Goal: Use online tool/utility: Utilize a website feature to perform a specific function

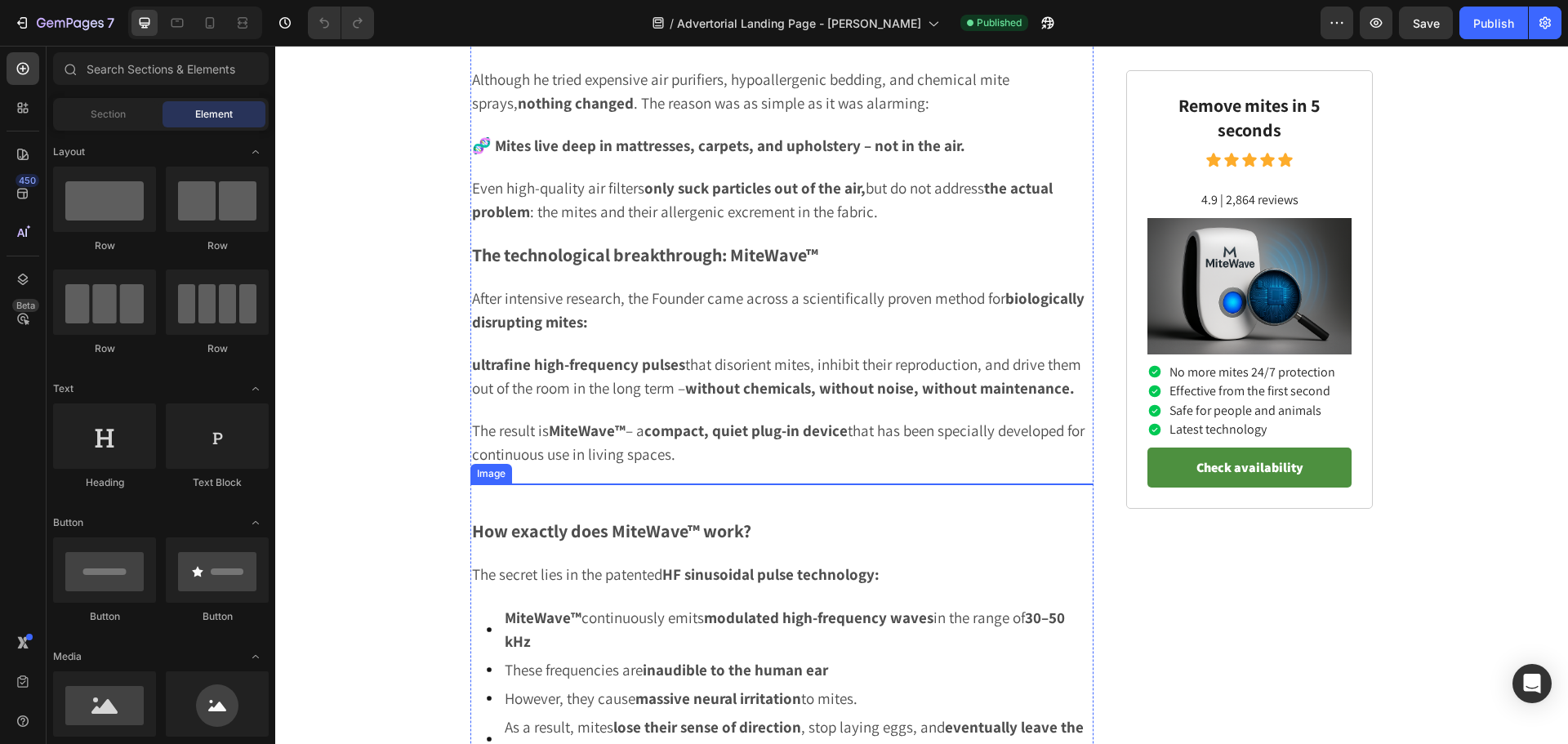
scroll to position [2857, 0]
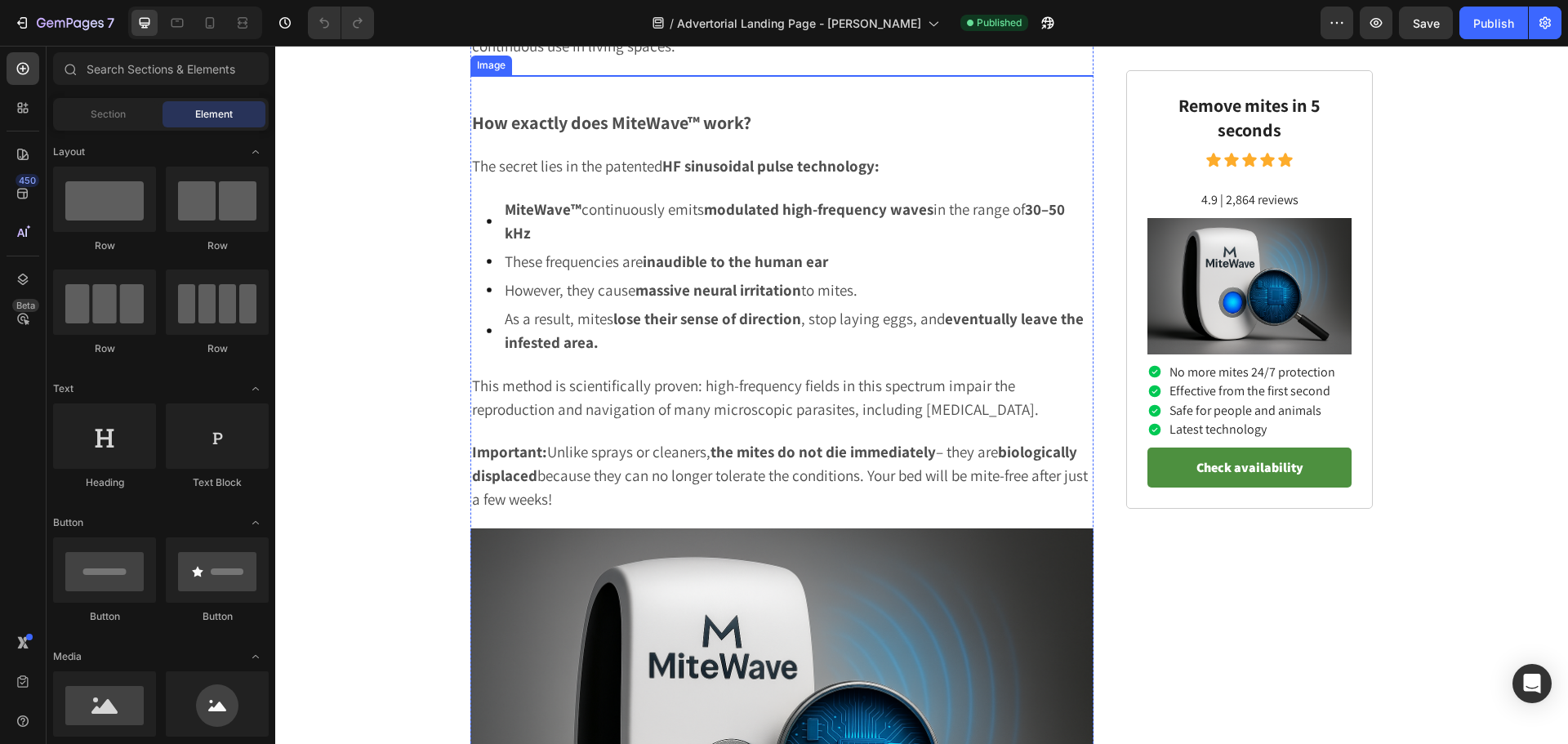
click at [741, 75] on img at bounding box center [783, 75] width 623 height 0
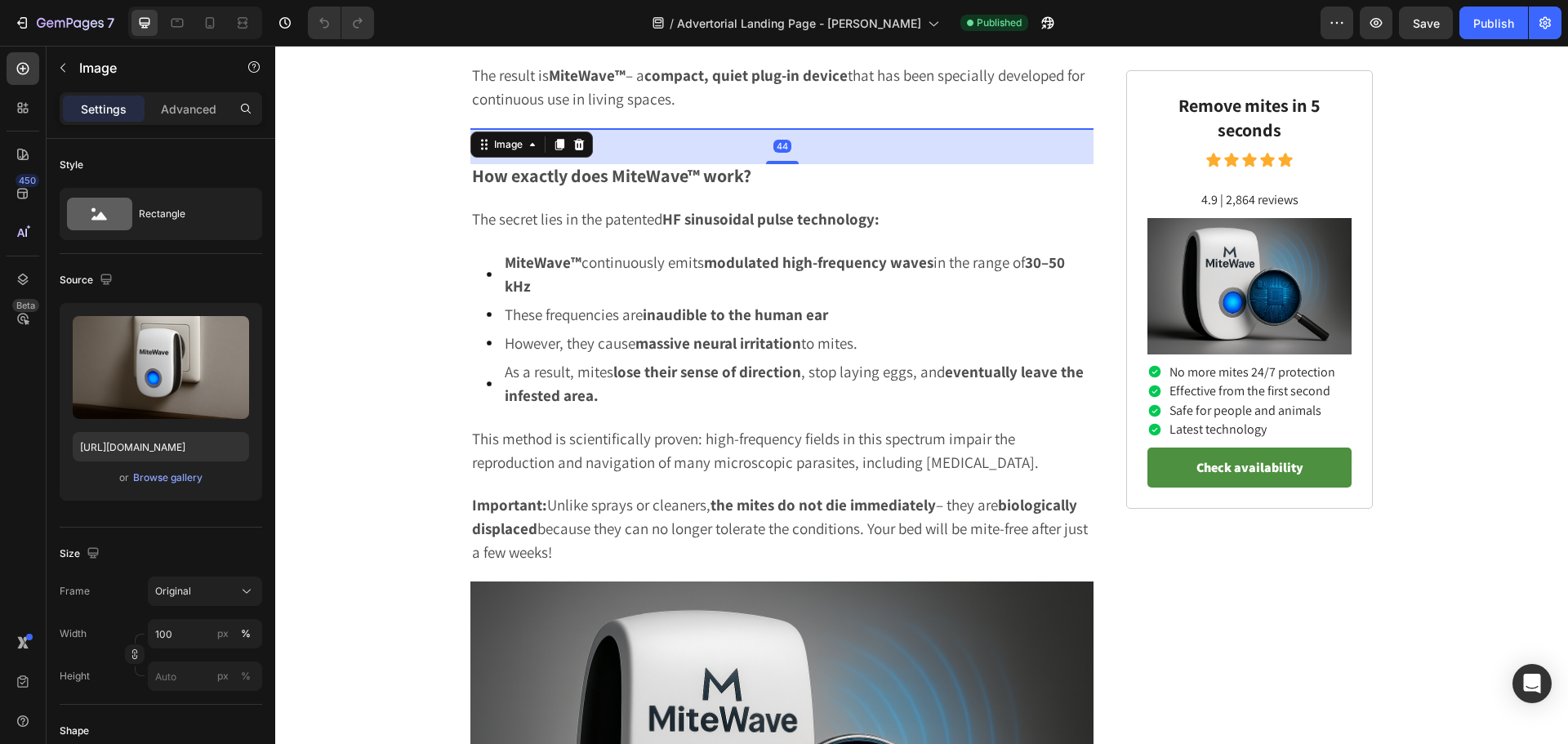
scroll to position [2775, 0]
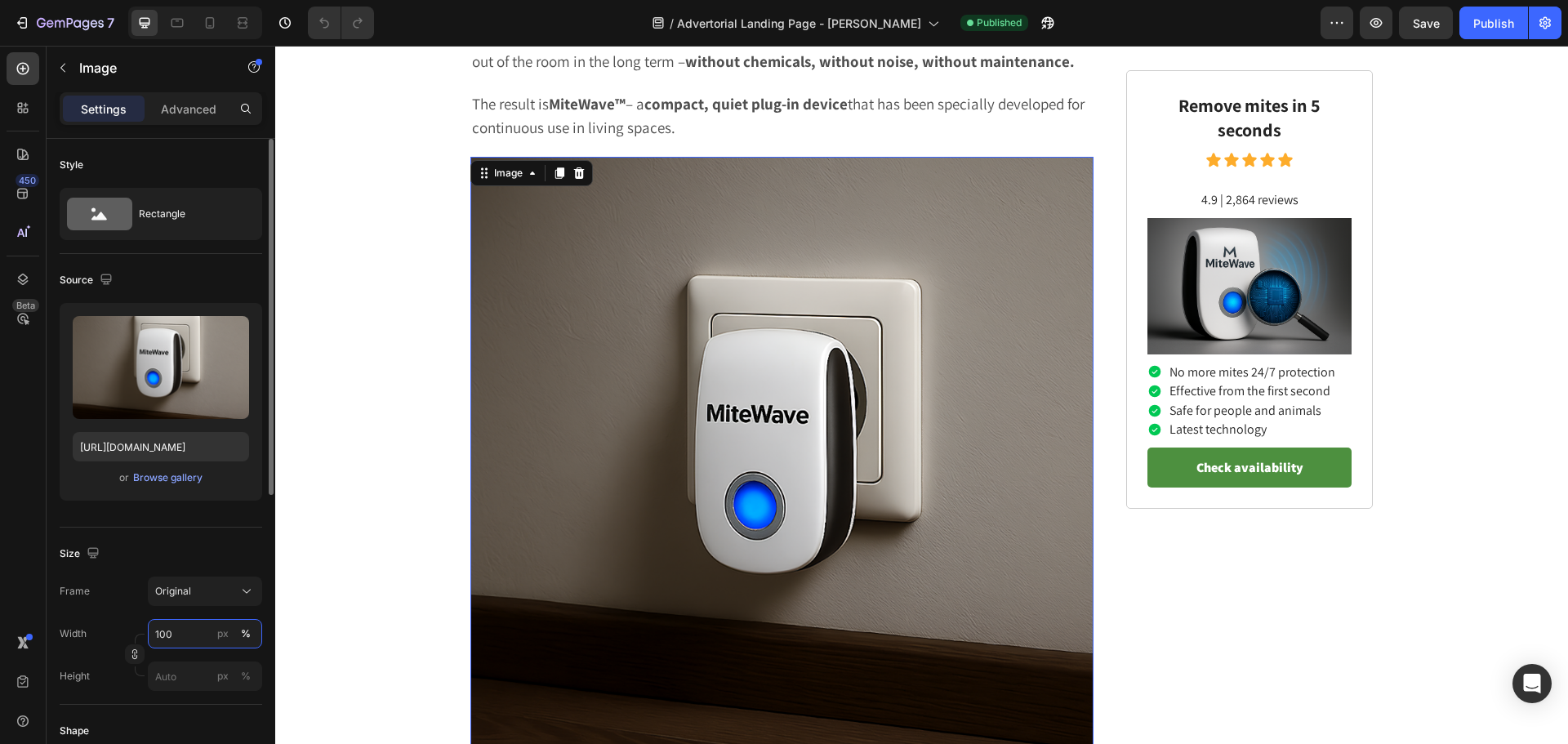
click at [190, 631] on input "100" at bounding box center [205, 633] width 114 height 30
type input "600"
click at [225, 638] on div "px" at bounding box center [223, 633] width 11 height 14
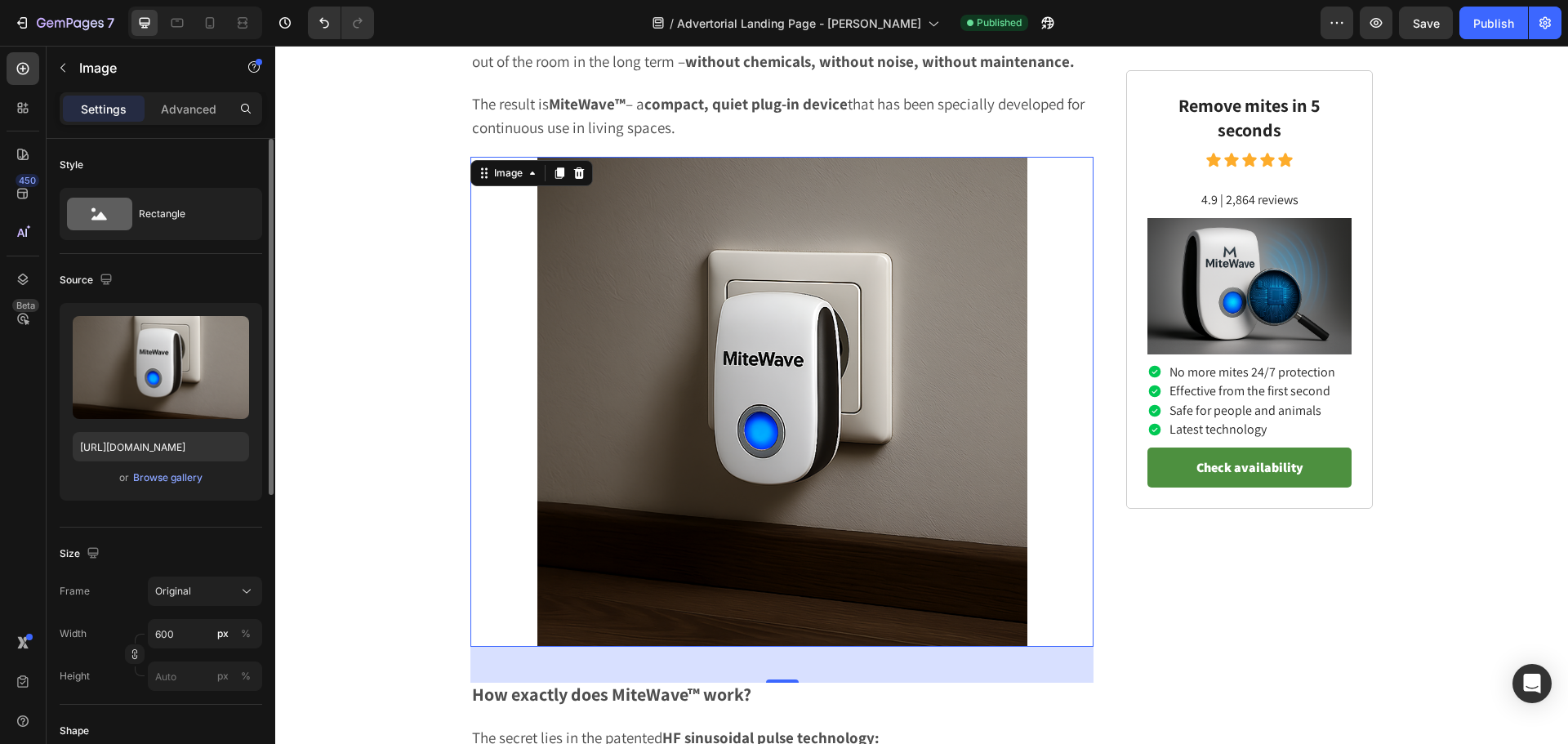
drag, startPoint x: 166, startPoint y: 545, endPoint x: 259, endPoint y: 550, distance: 93.1
click at [173, 545] on div "Size" at bounding box center [161, 553] width 203 height 26
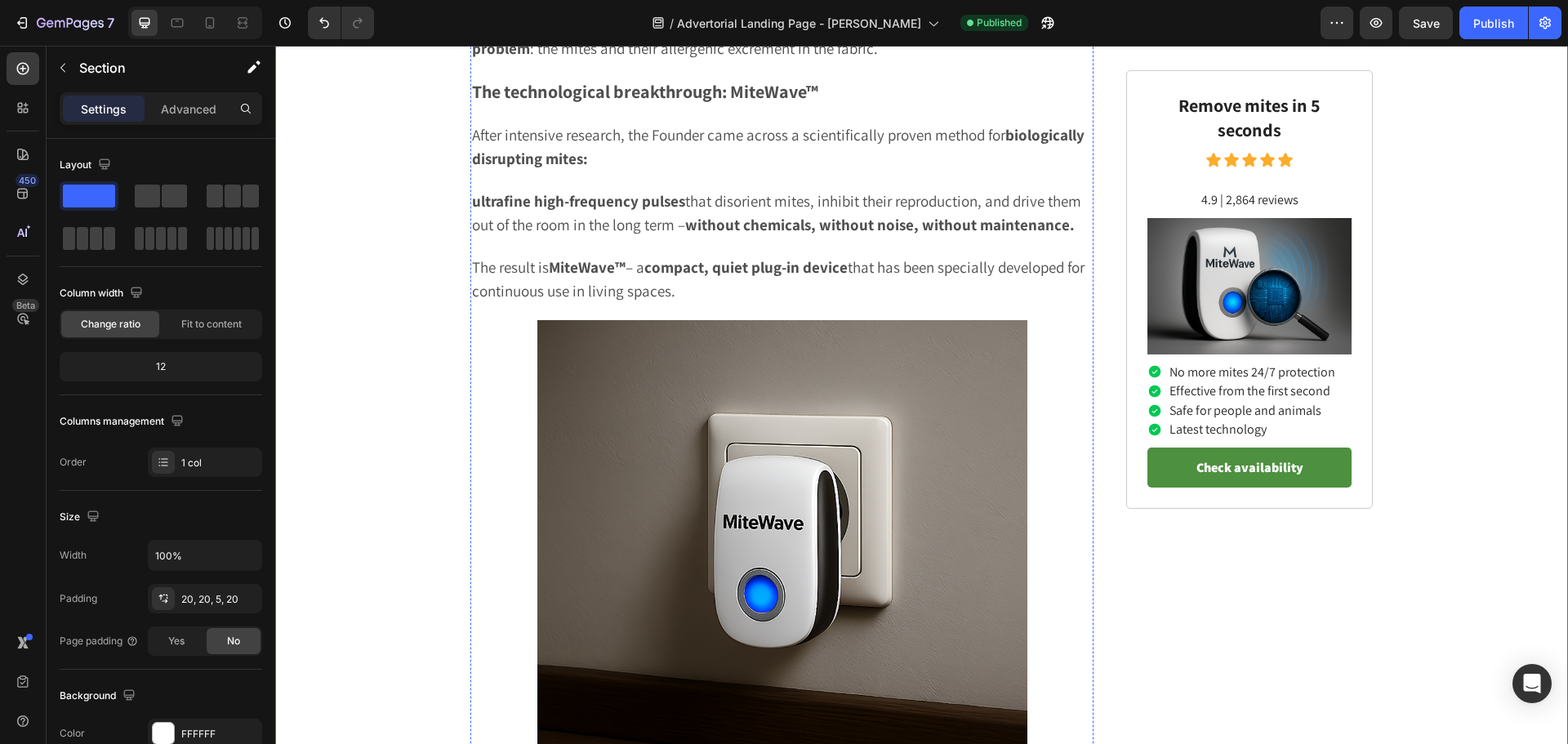
scroll to position [3021, 0]
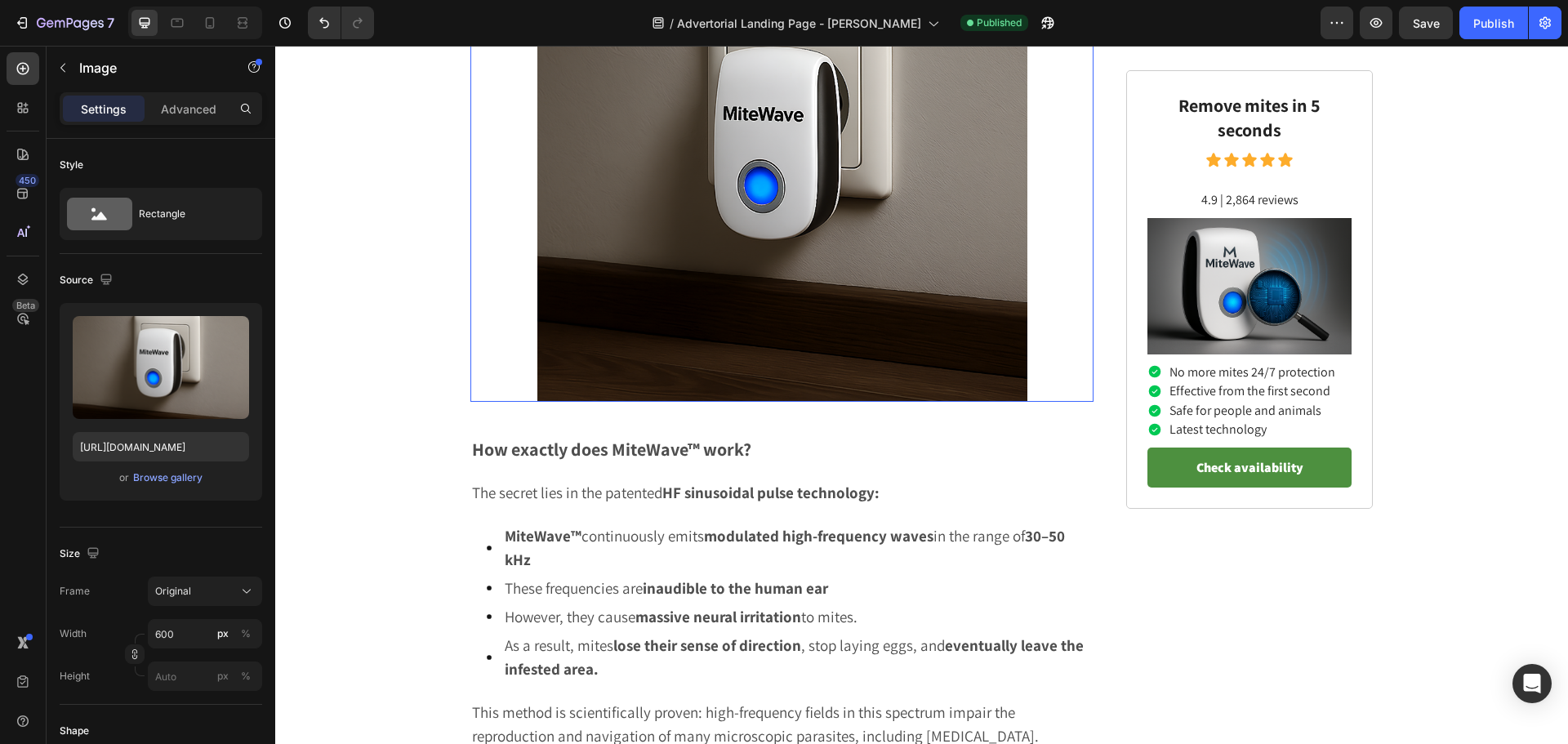
click at [832, 271] on img at bounding box center [783, 156] width 490 height 490
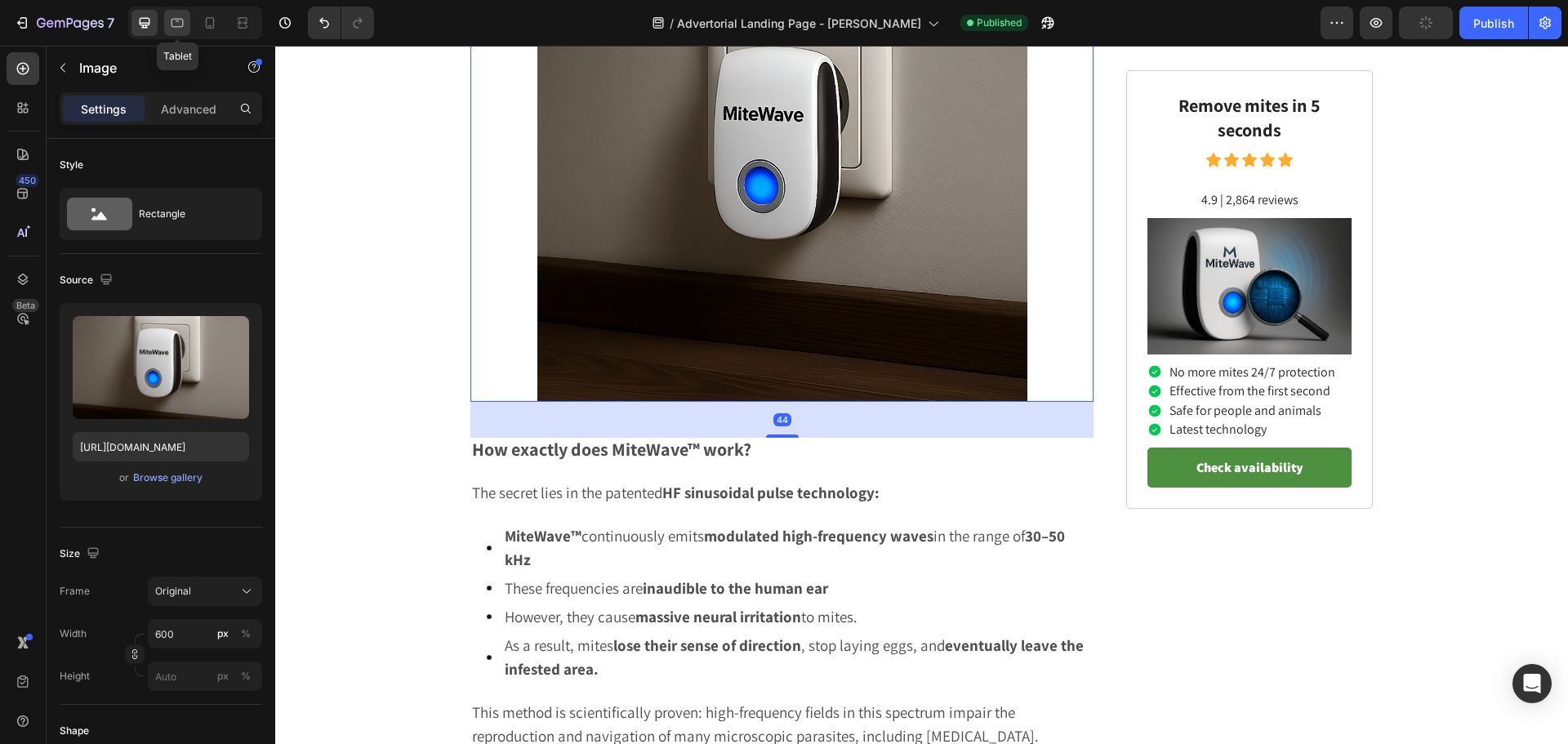
click at [176, 26] on icon at bounding box center [176, 22] width 16 height 16
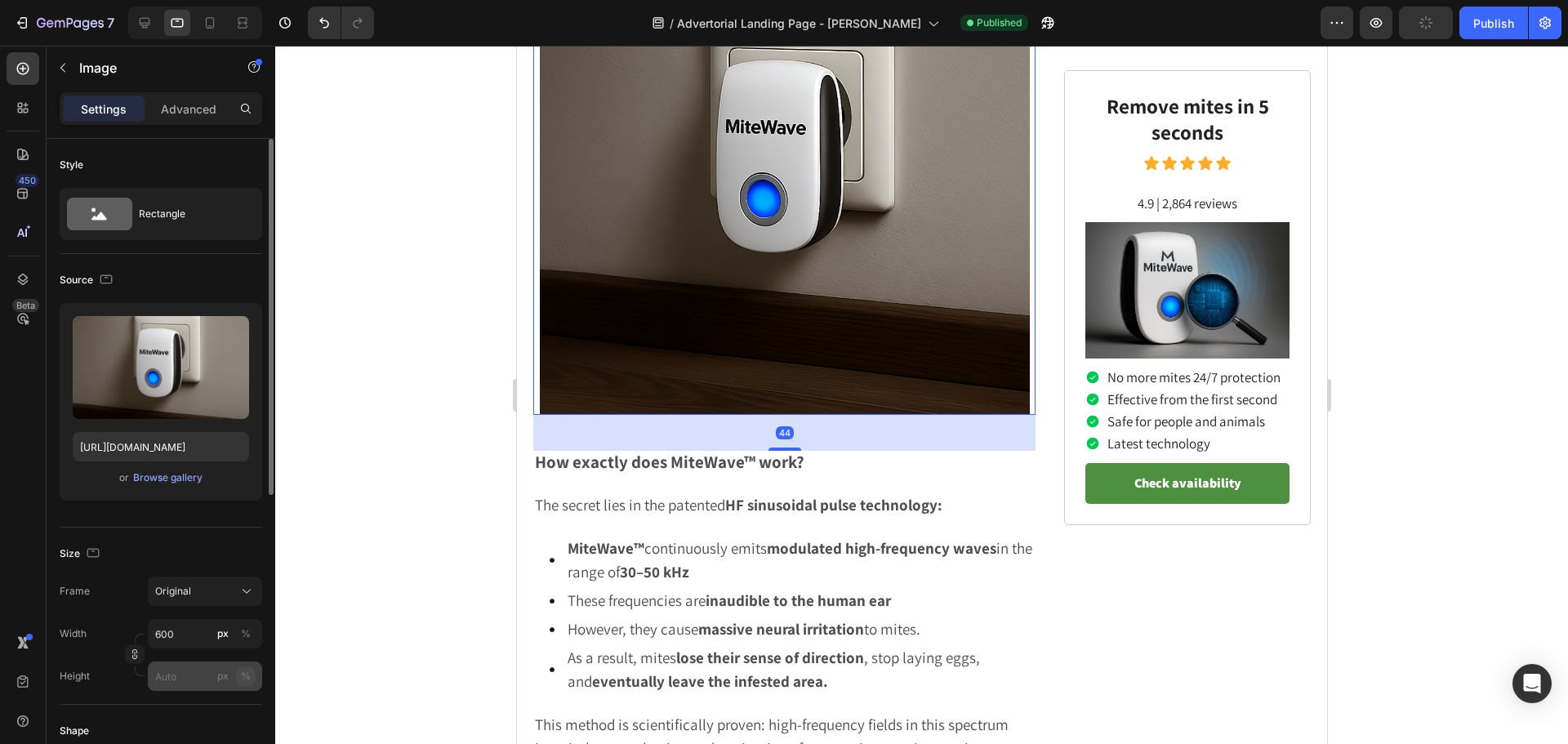
scroll to position [2872, 0]
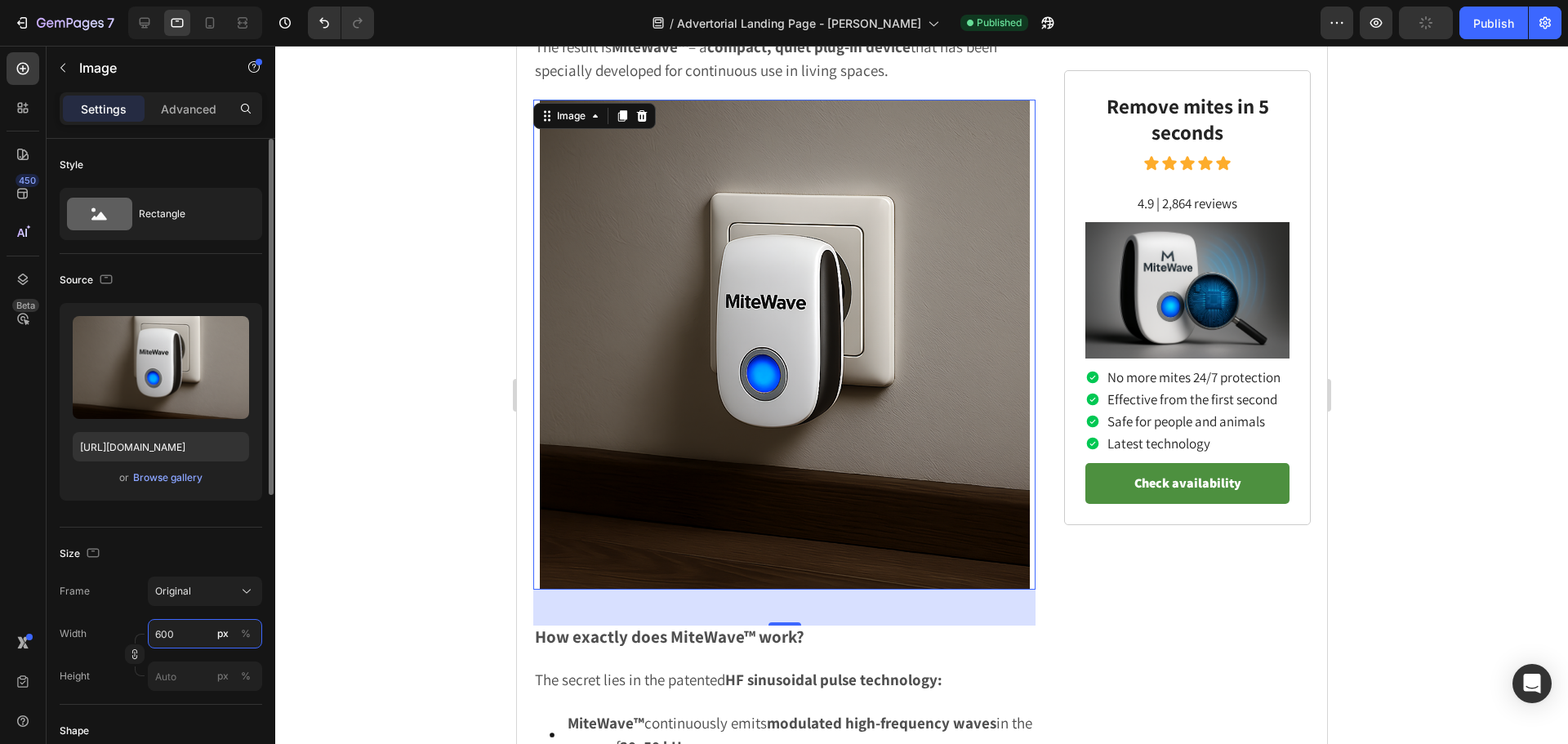
click at [199, 633] on input "600" at bounding box center [205, 633] width 114 height 30
click at [186, 675] on p "Full 100%" at bounding box center [201, 672] width 94 height 14
type input "100"
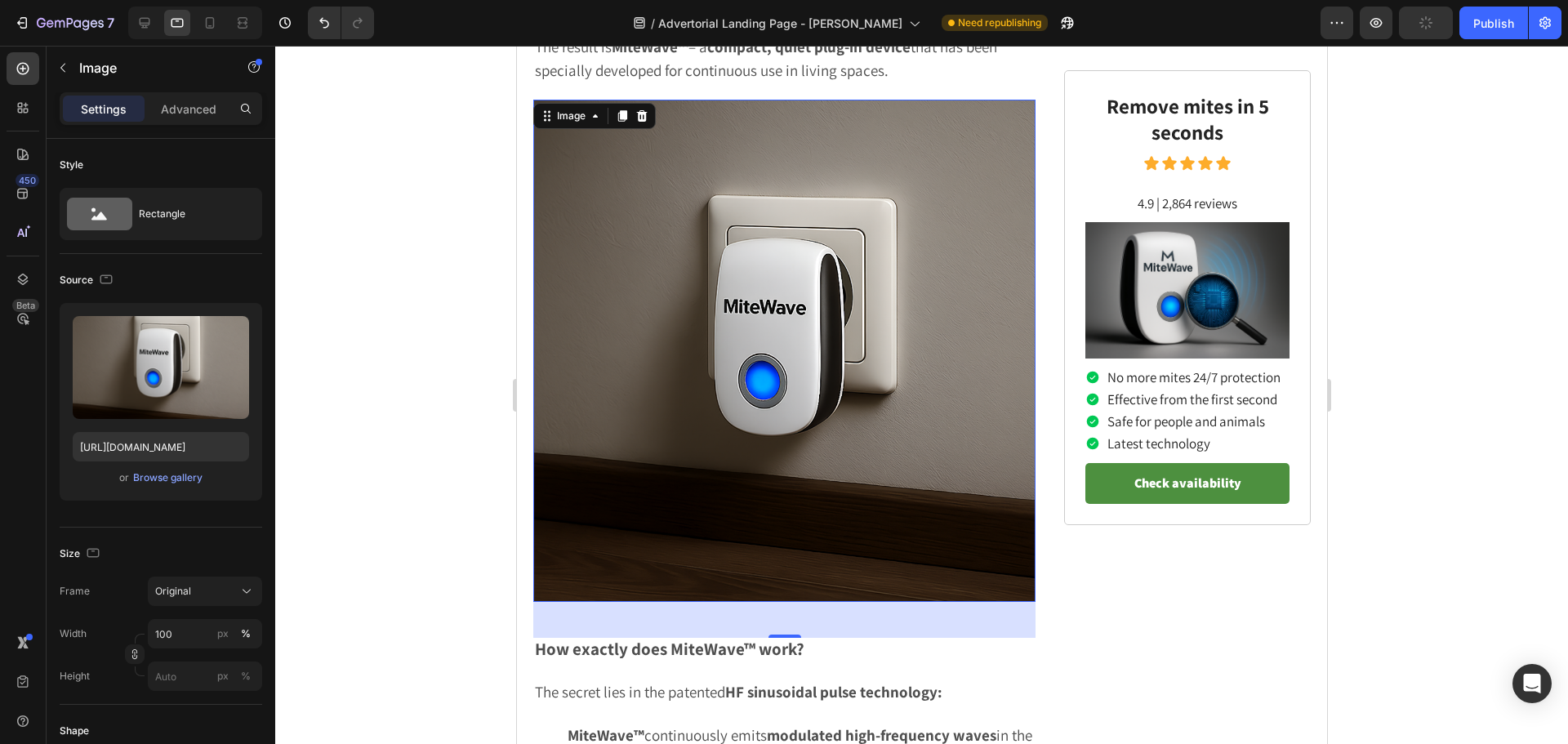
click at [403, 534] on div at bounding box center [922, 394] width 1293 height 698
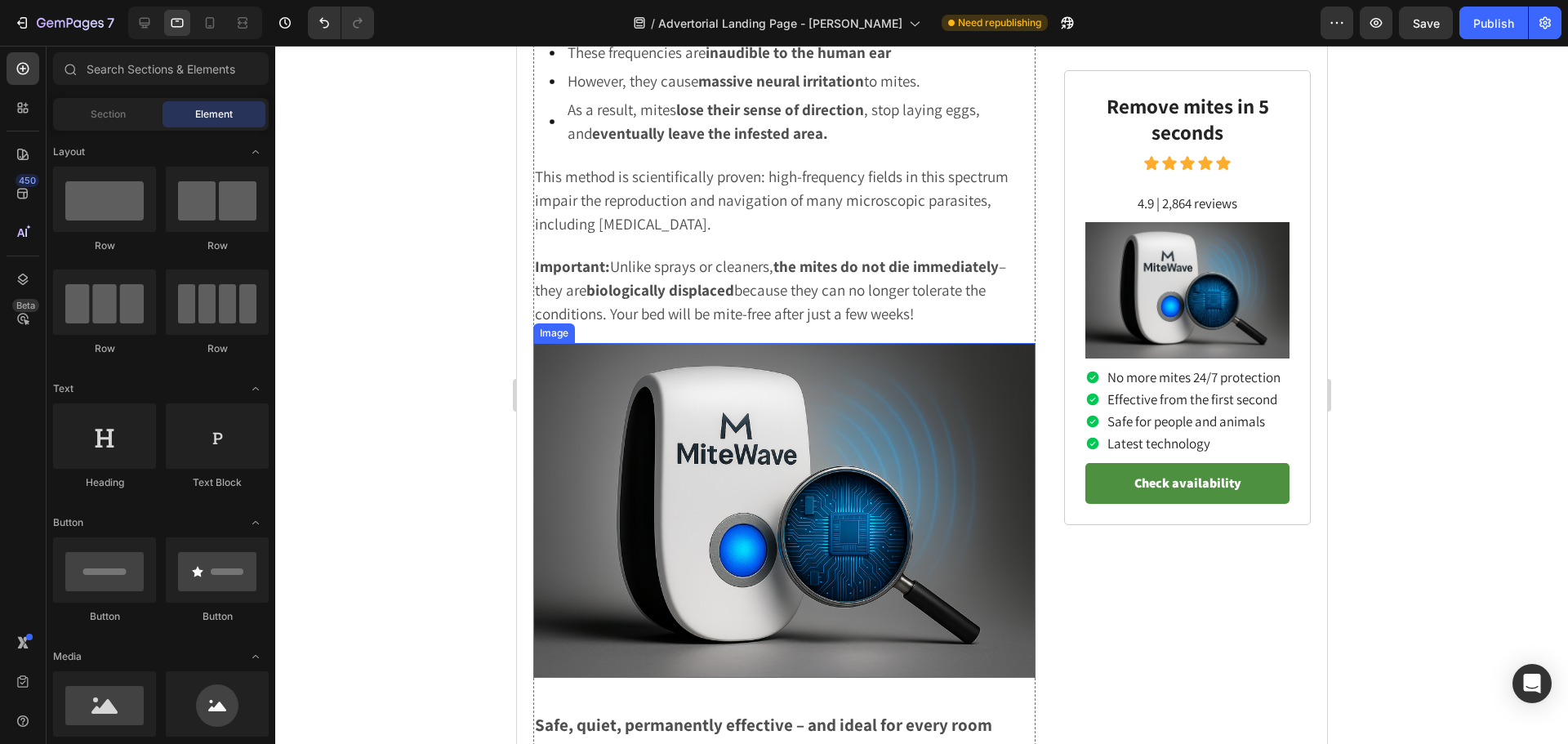
scroll to position [3770, 0]
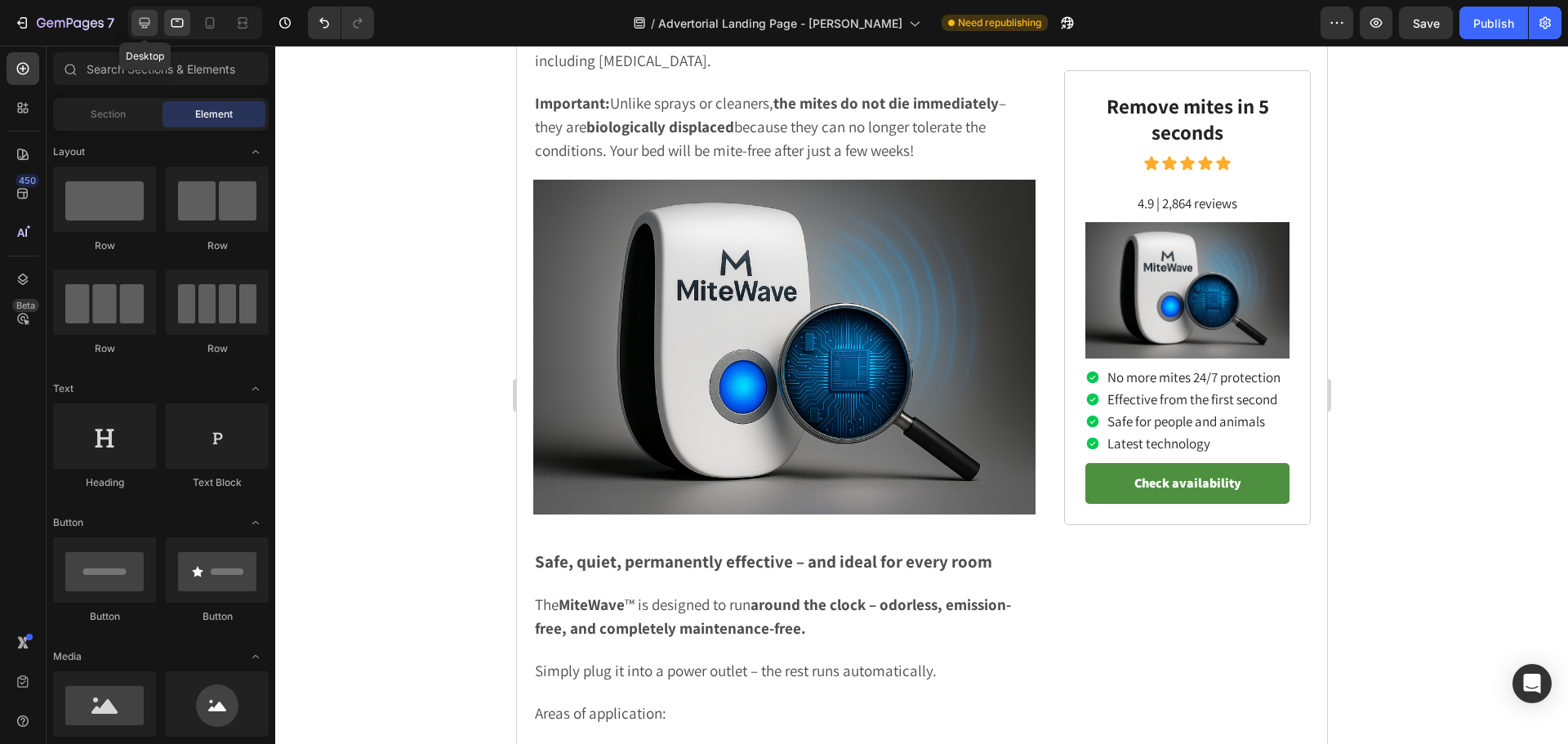
click at [150, 20] on icon at bounding box center [145, 23] width 10 height 10
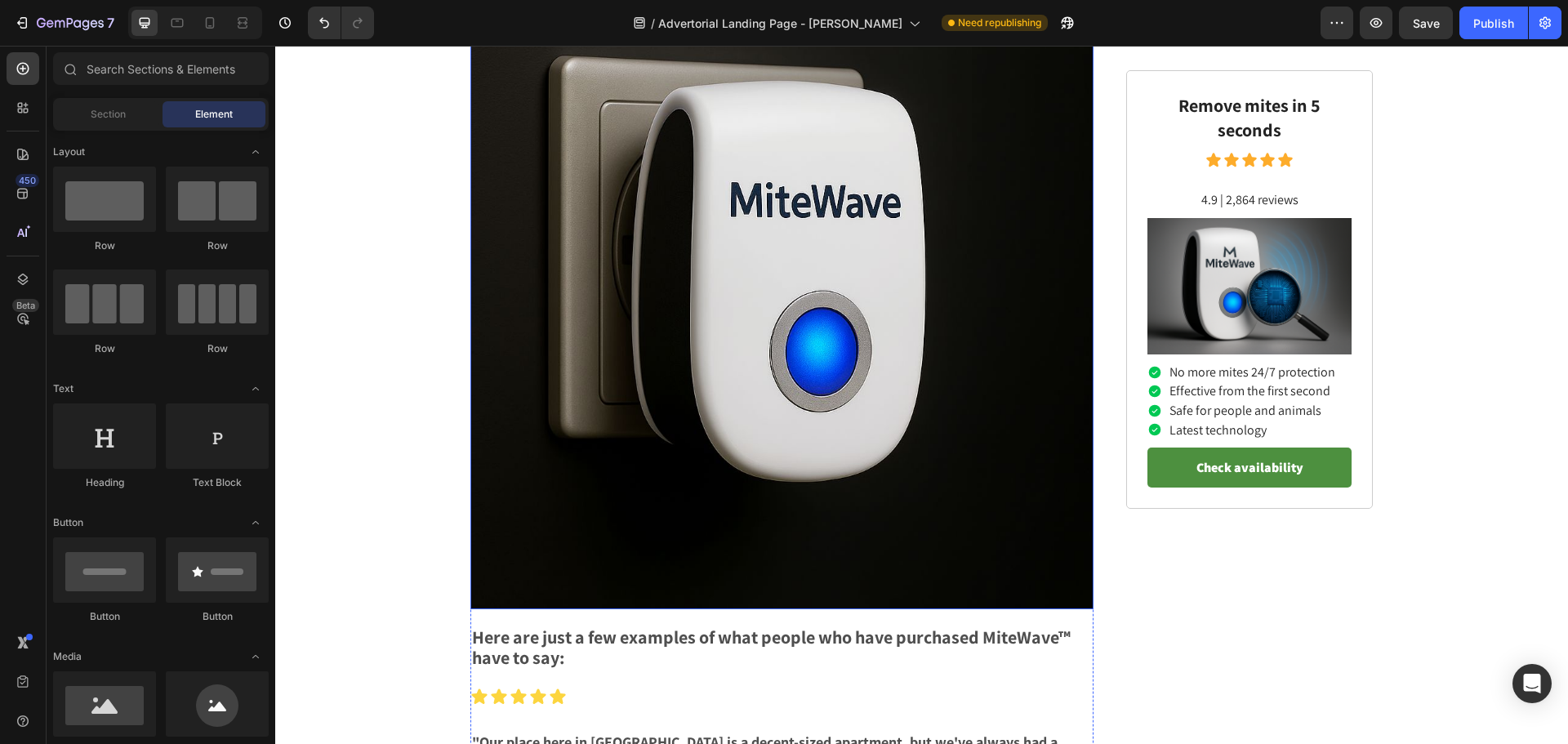
scroll to position [5310, 0]
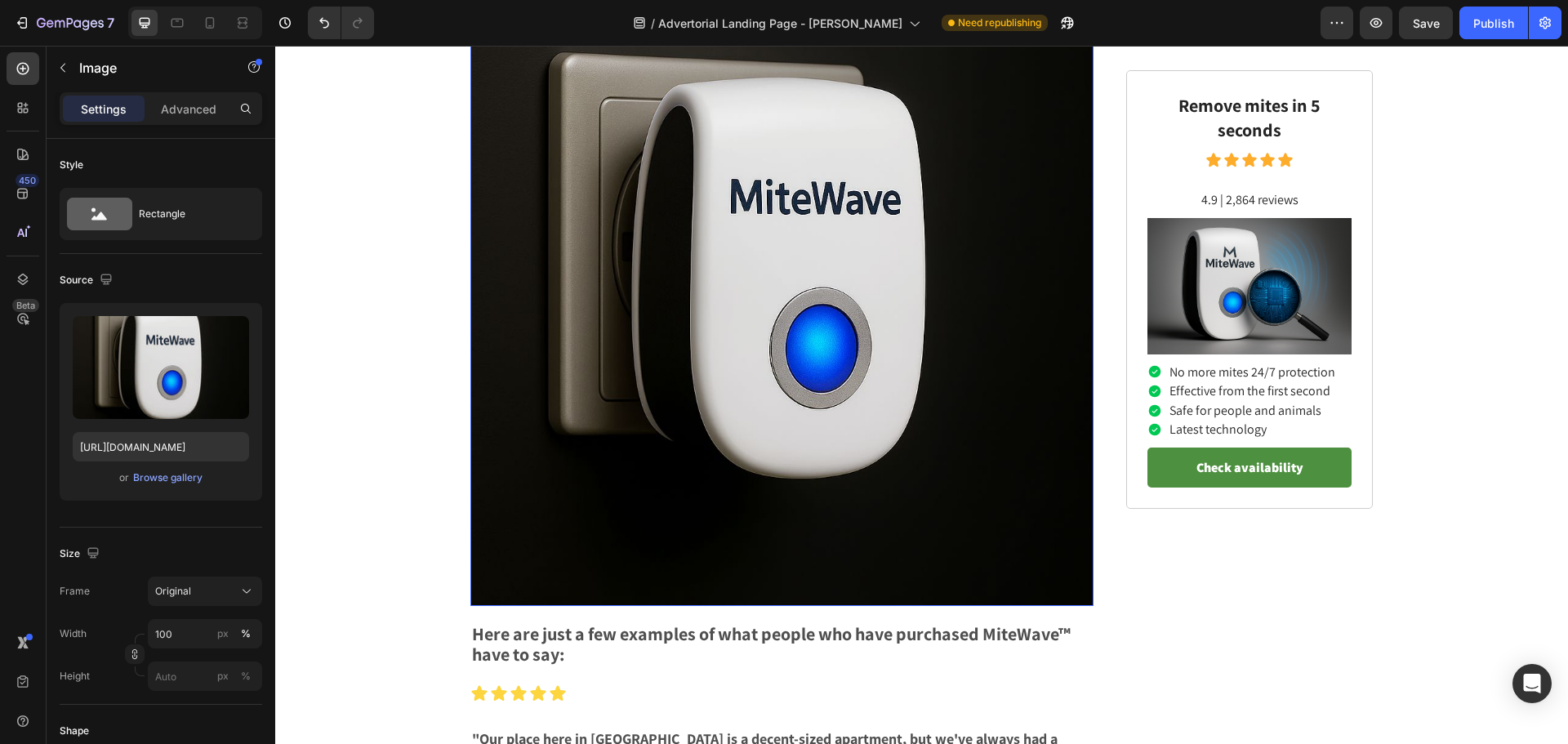
click at [681, 383] on img at bounding box center [783, 294] width 623 height 623
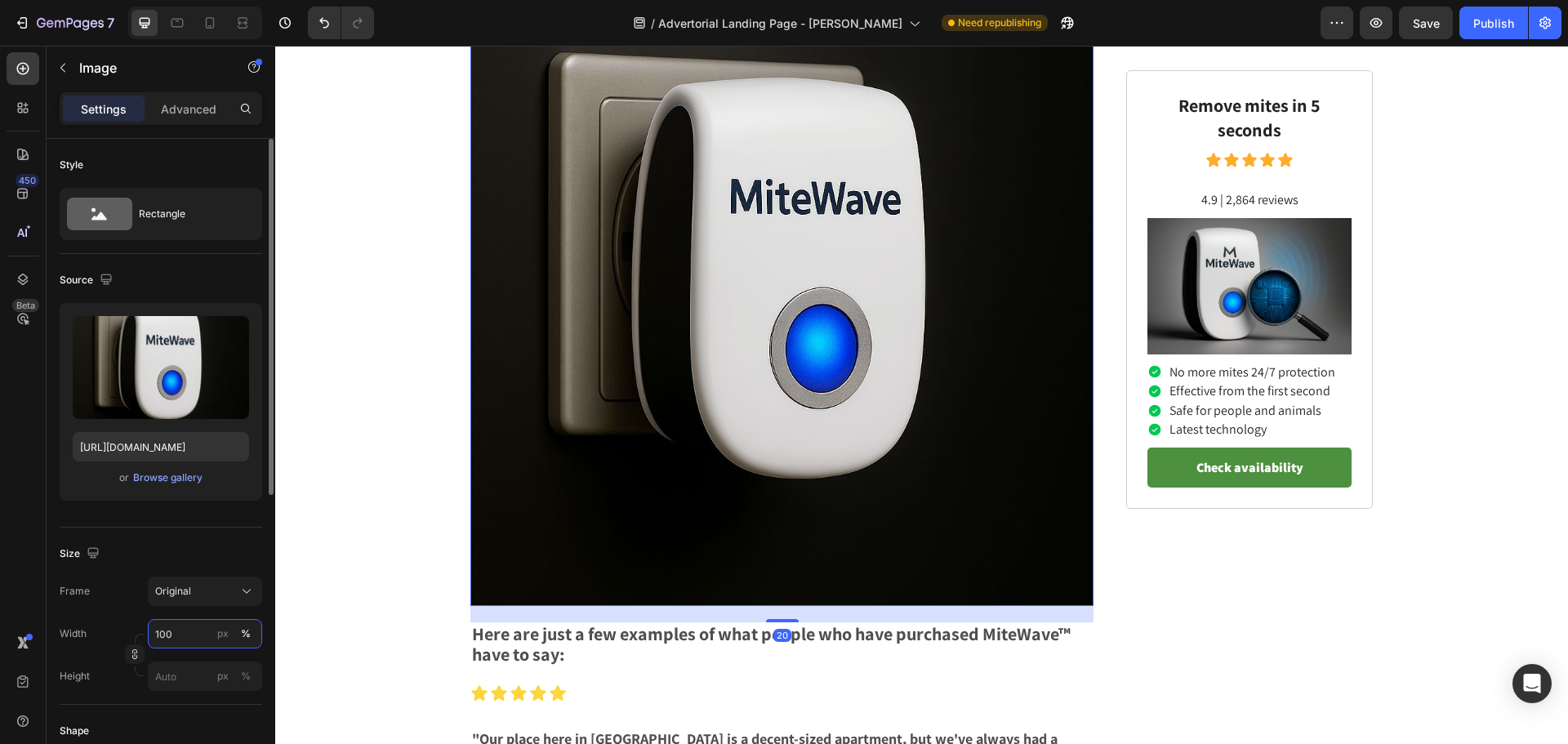
click at [182, 625] on input "100" at bounding box center [205, 633] width 114 height 30
type input "600"
click at [226, 635] on div "px" at bounding box center [223, 633] width 11 height 14
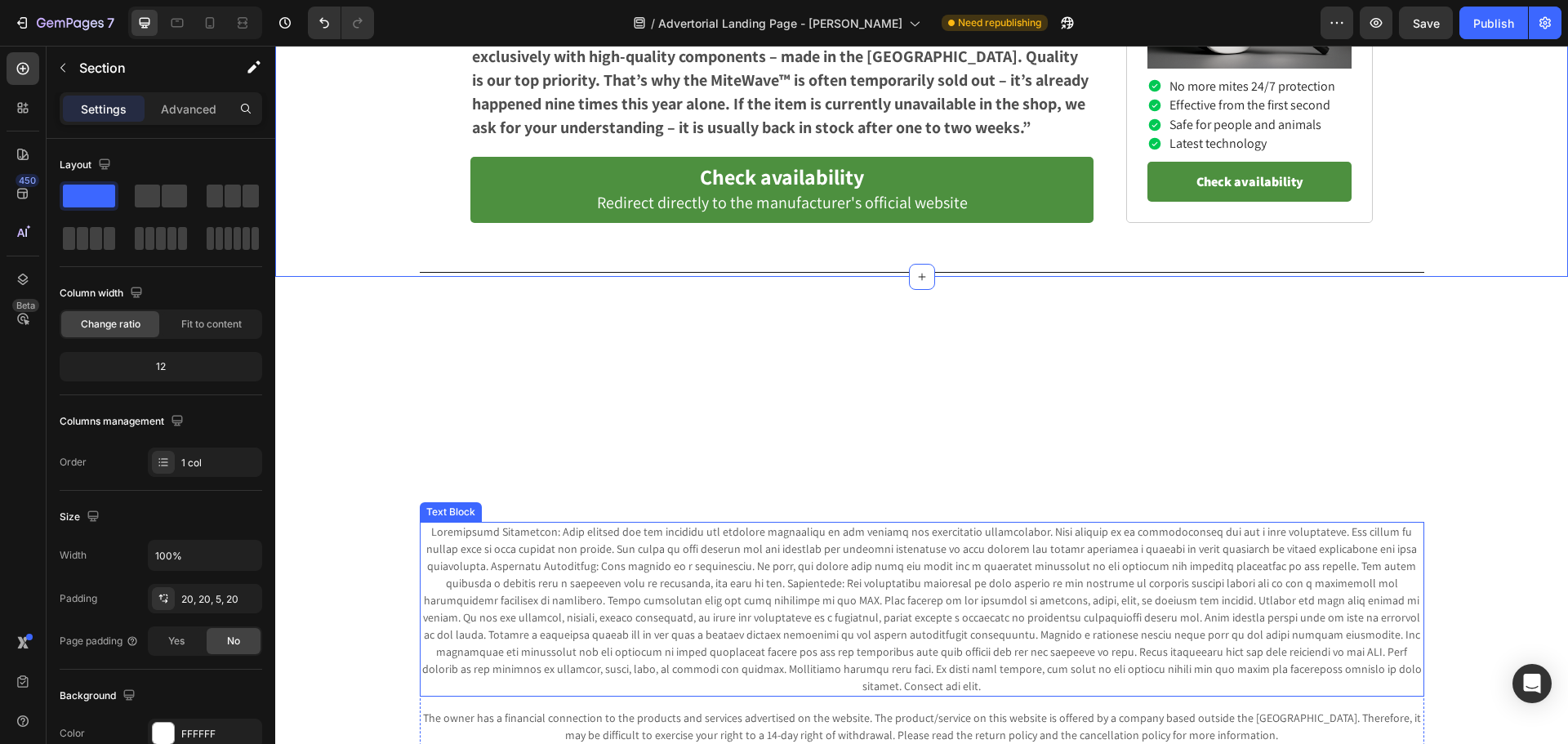
scroll to position [7350, 0]
